Goal: Check status: Check status

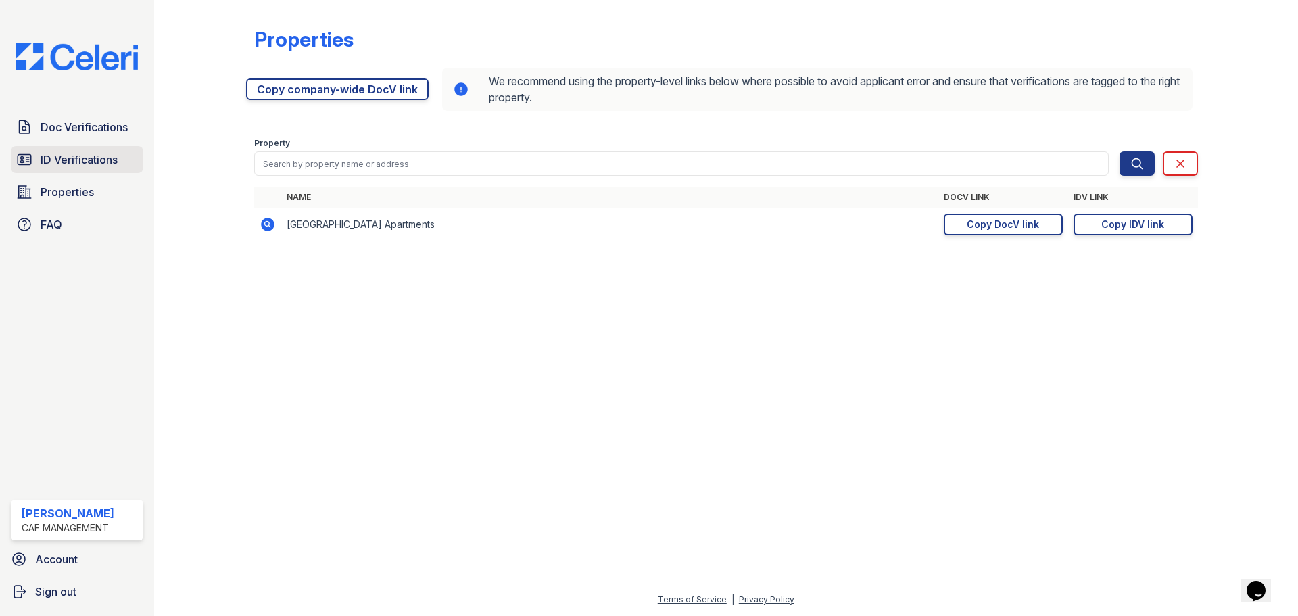
click at [108, 163] on span "ID Verifications" at bounding box center [79, 159] width 77 height 16
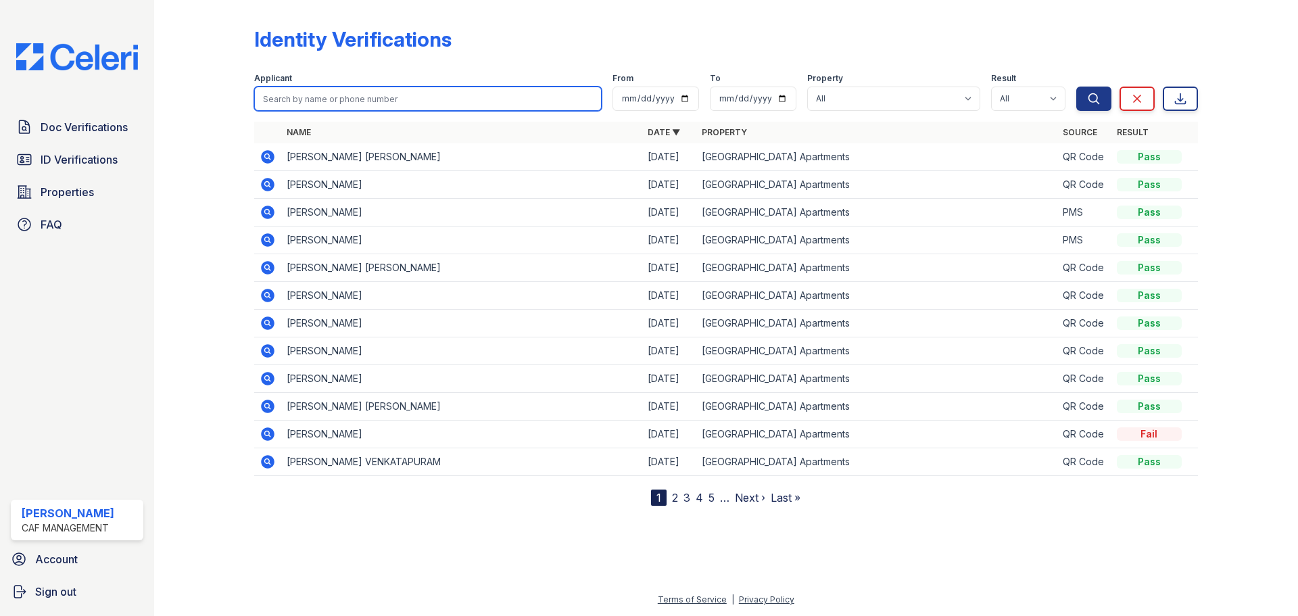
click at [324, 105] on input "search" at bounding box center [427, 99] width 347 height 24
type input "c"
type input "Alayna castillo"
click at [1076, 87] on button "Search" at bounding box center [1093, 99] width 35 height 24
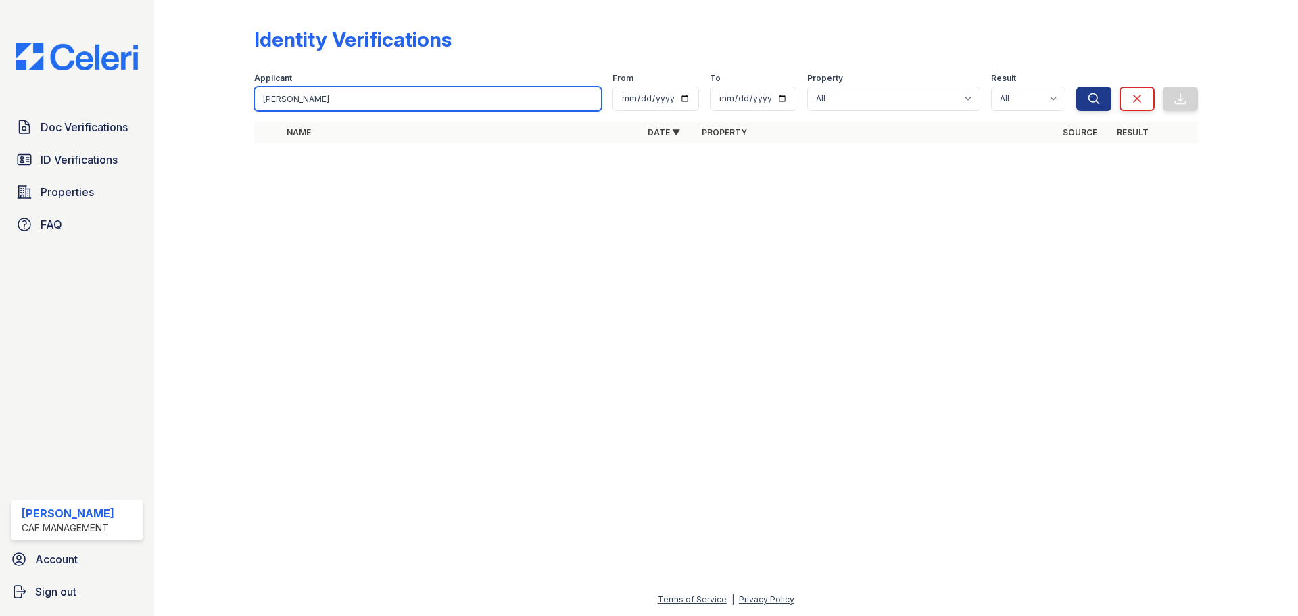
click at [325, 105] on input "Alayna castillo" at bounding box center [427, 99] width 347 height 24
type input "Alayna"
click at [1076, 87] on button "Search" at bounding box center [1093, 99] width 35 height 24
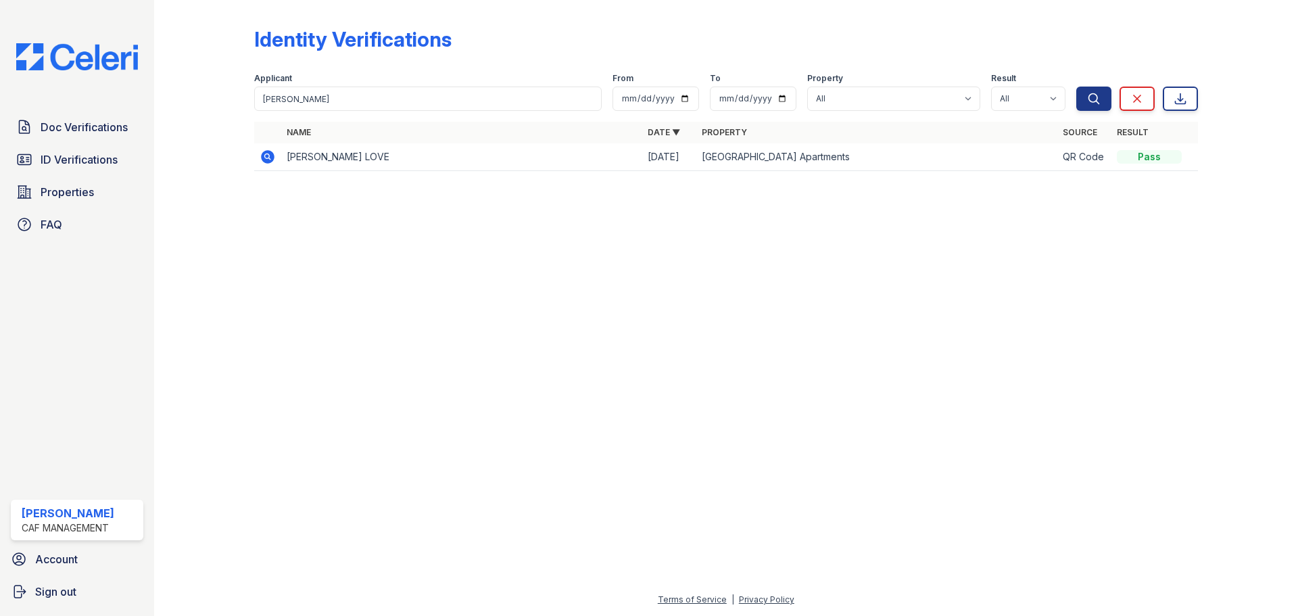
click at [268, 156] on icon at bounding box center [266, 155] width 3 height 3
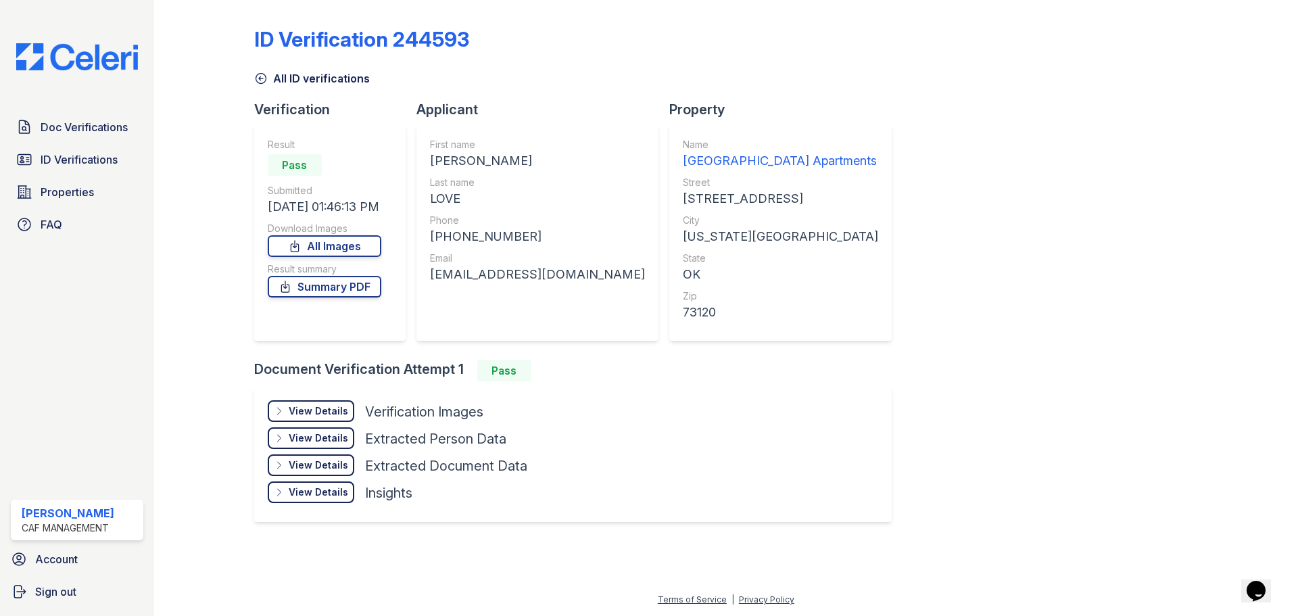
click at [317, 408] on div "View Details" at bounding box center [318, 411] width 59 height 14
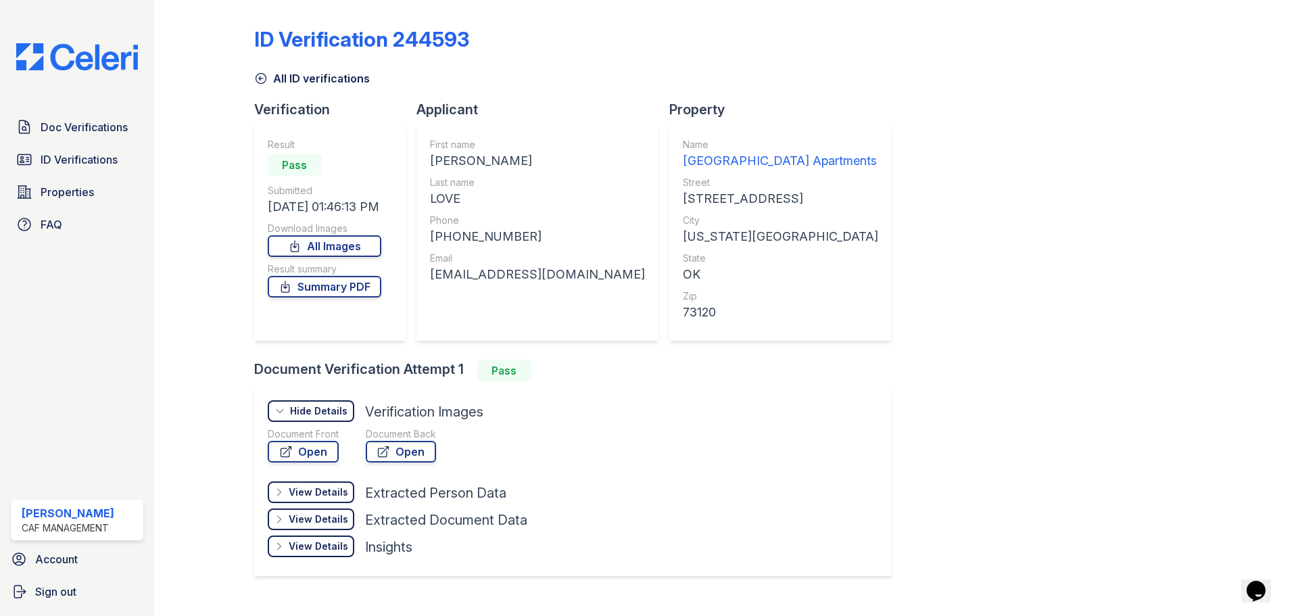
click at [294, 491] on div "View Details" at bounding box center [318, 492] width 59 height 14
